Goal: Information Seeking & Learning: Learn about a topic

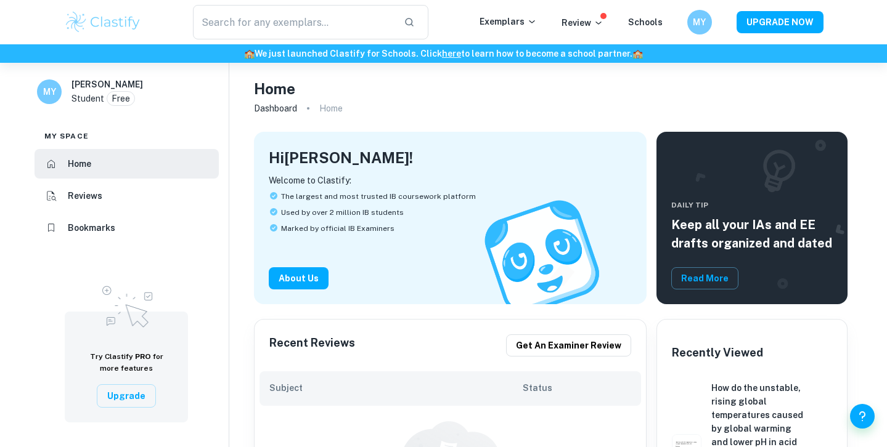
click at [127, 226] on li "Bookmarks" at bounding box center [127, 228] width 184 height 30
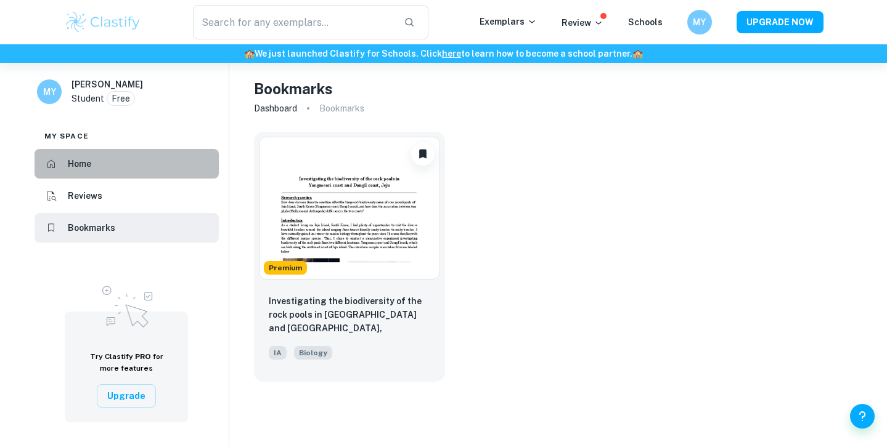
click at [96, 166] on li "Home" at bounding box center [127, 164] width 184 height 30
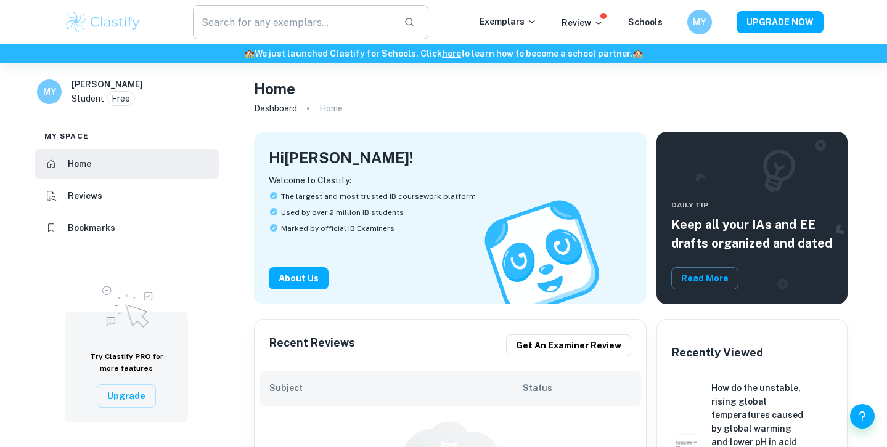
click at [394, 22] on input "text" at bounding box center [294, 22] width 202 height 35
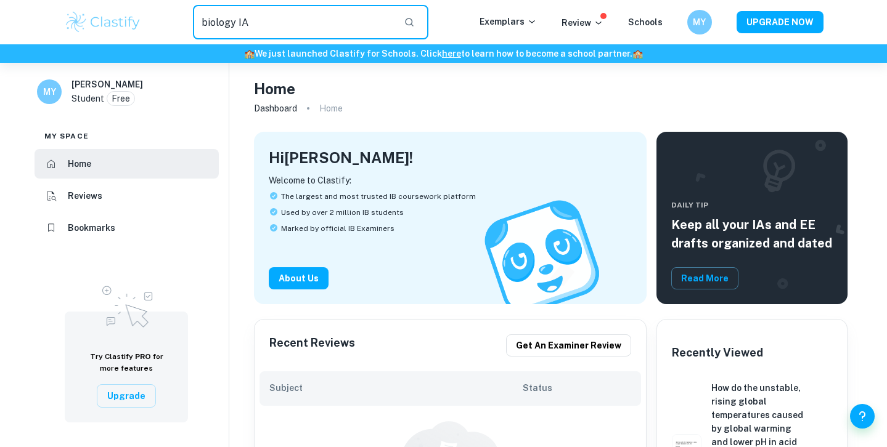
type input "biology IA"
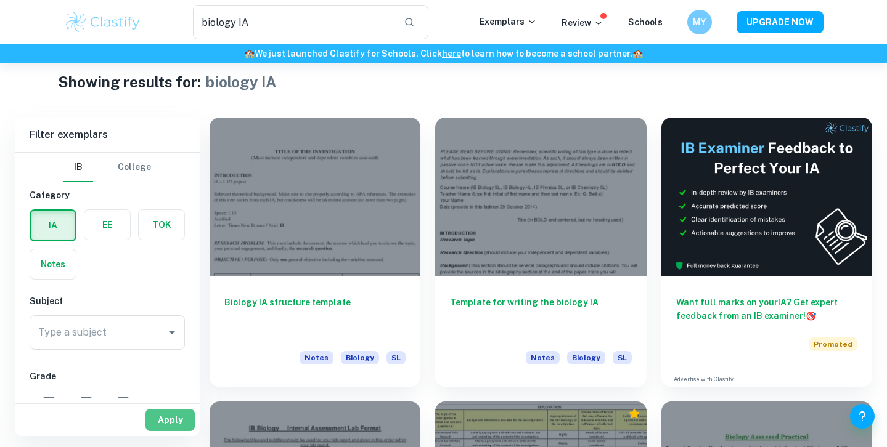
click at [169, 425] on button "Apply" at bounding box center [169, 420] width 49 height 22
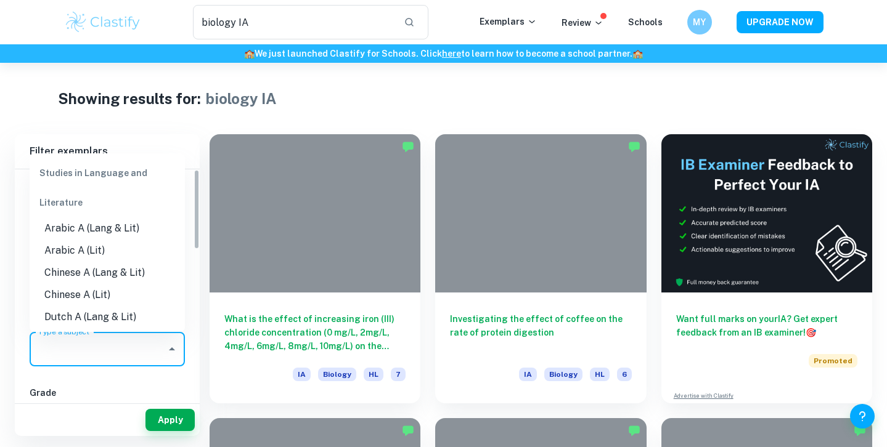
click at [152, 345] on input "Type a subject" at bounding box center [98, 349] width 126 height 23
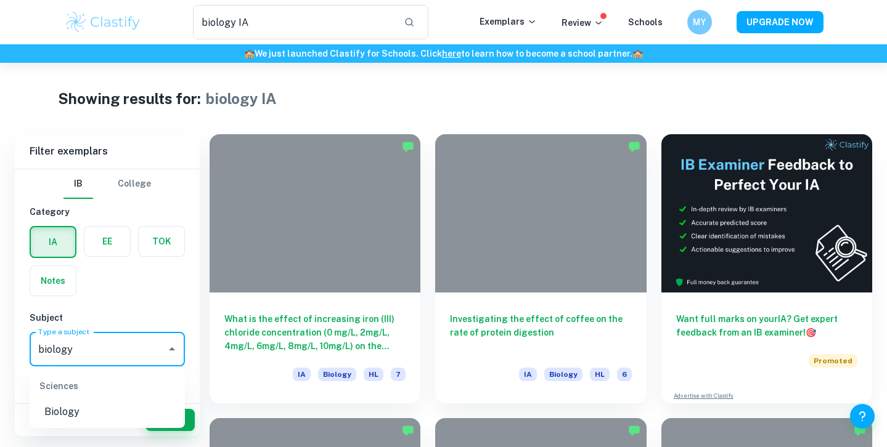
click at [80, 406] on li "Biology" at bounding box center [107, 412] width 155 height 22
type input "Biology"
click at [176, 422] on button "Apply" at bounding box center [169, 420] width 49 height 22
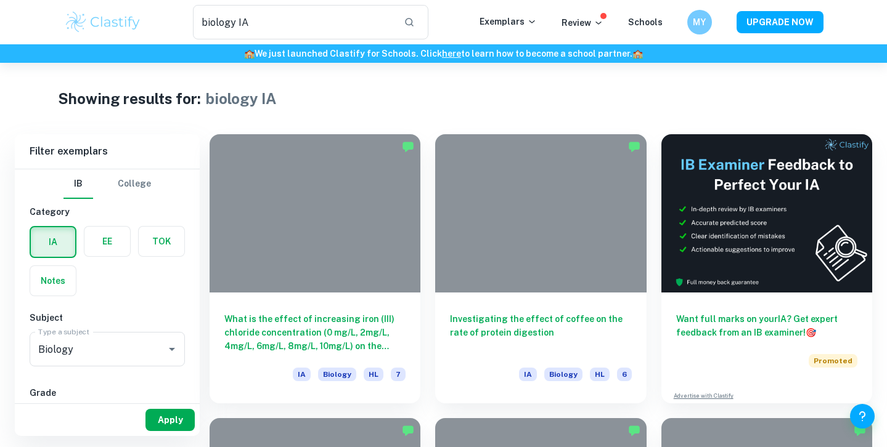
click at [176, 420] on button "Apply" at bounding box center [169, 420] width 49 height 22
click at [176, 414] on button "Apply" at bounding box center [169, 420] width 49 height 22
